Goal: Task Accomplishment & Management: Manage account settings

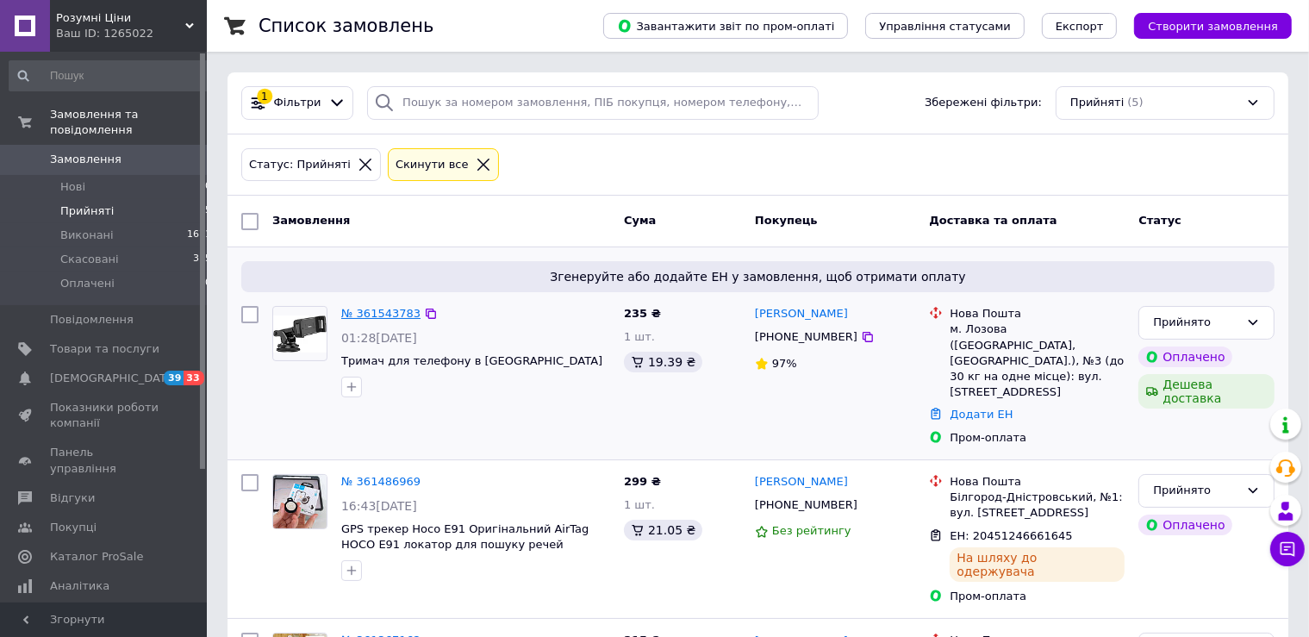
click at [370, 315] on link "№ 361543783" at bounding box center [380, 313] width 79 height 13
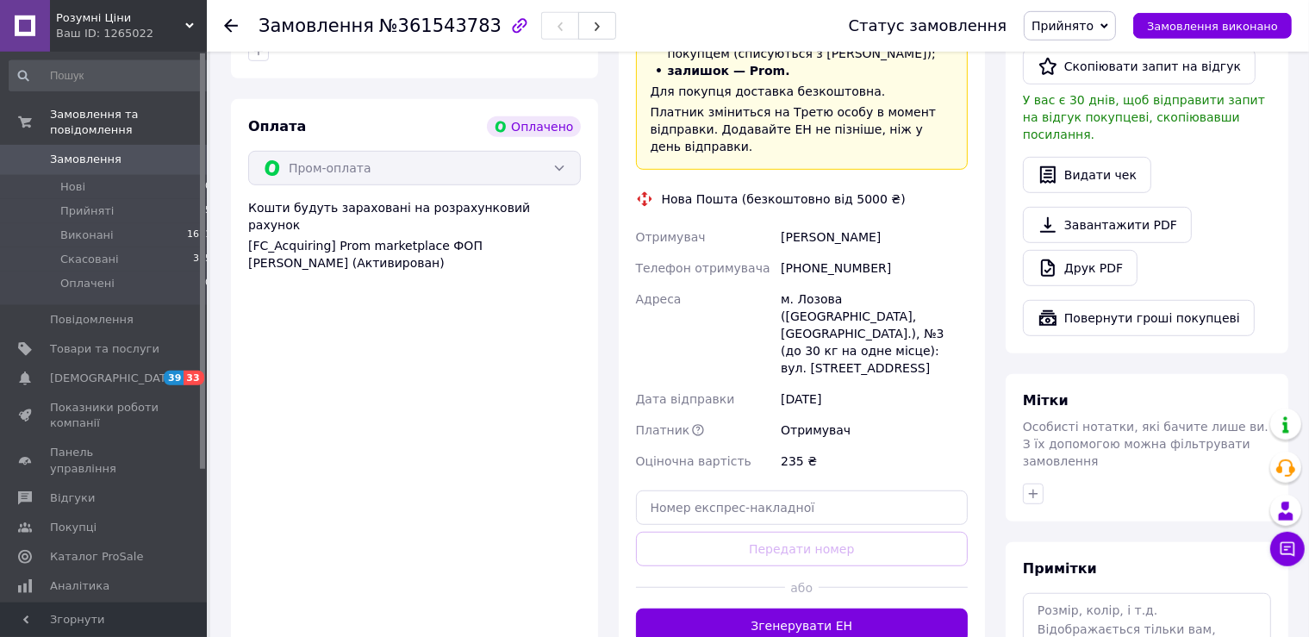
scroll to position [1001, 0]
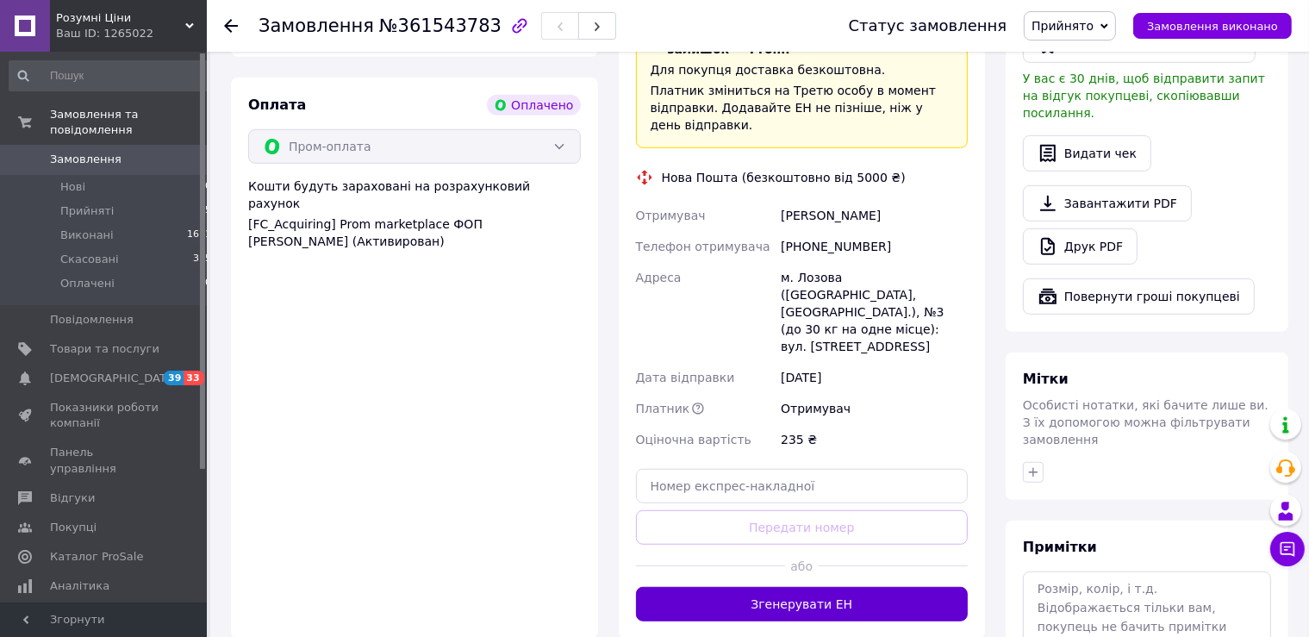
click at [846, 587] on button "Згенерувати ЕН" at bounding box center [802, 604] width 333 height 34
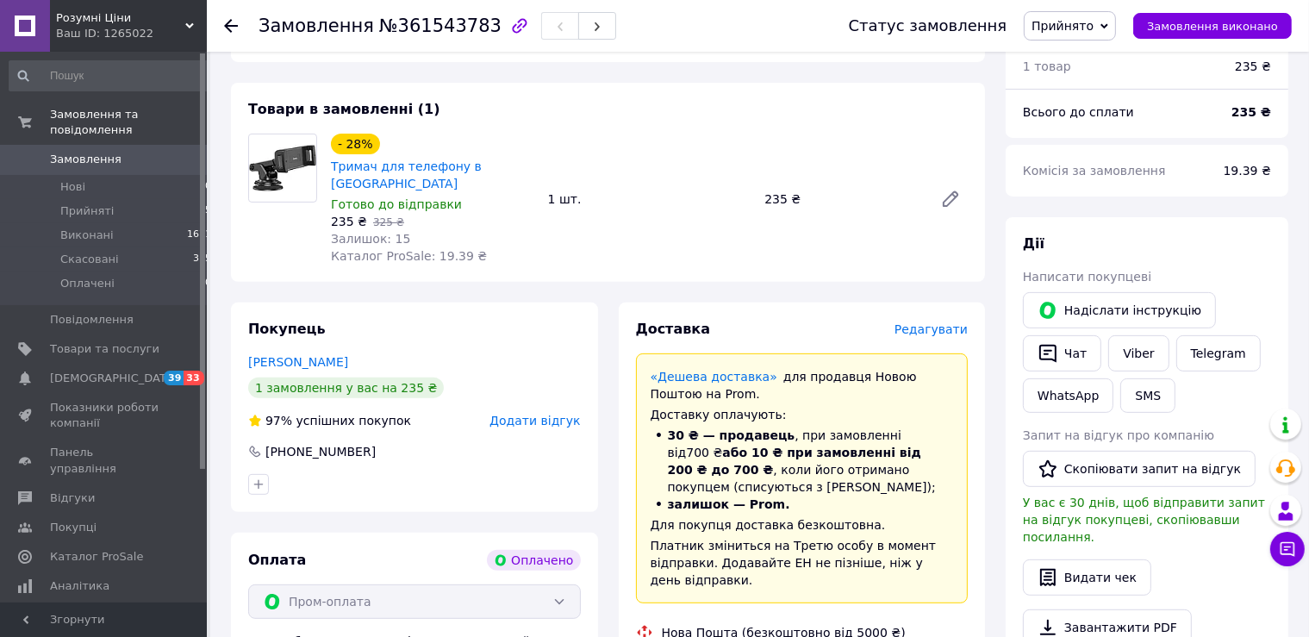
scroll to position [910, 0]
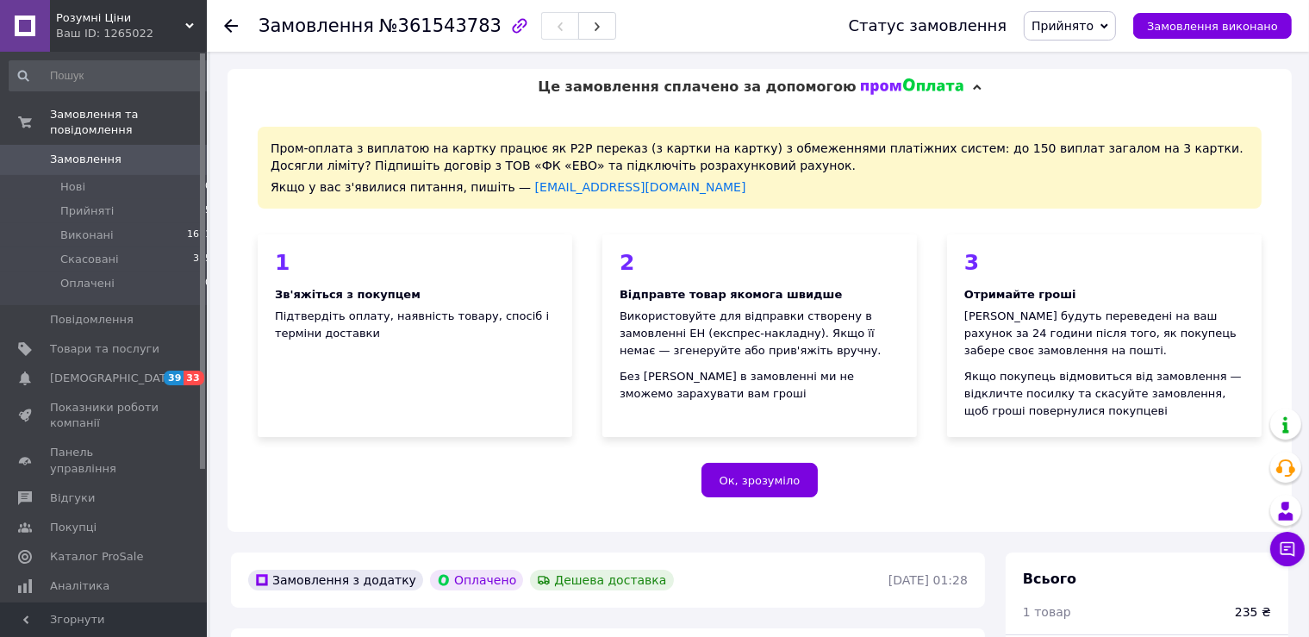
scroll to position [910, 0]
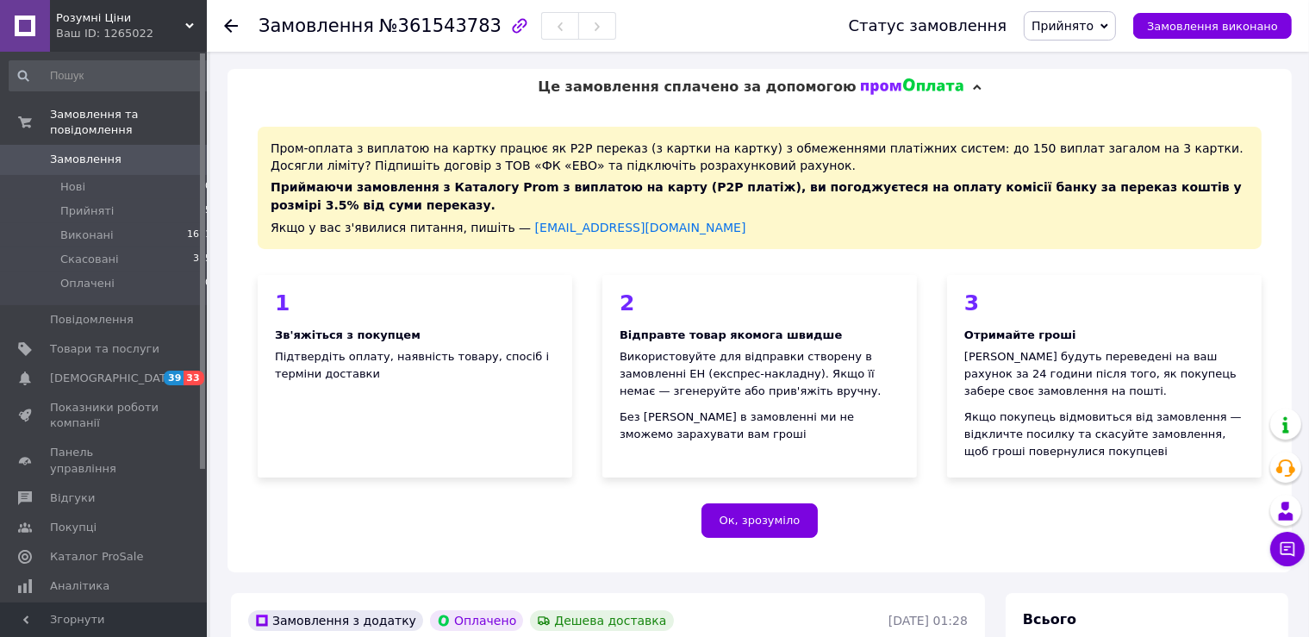
click at [92, 203] on span "Прийняті" at bounding box center [86, 211] width 53 height 16
